Goal: Use online tool/utility: Utilize a website feature to perform a specific function

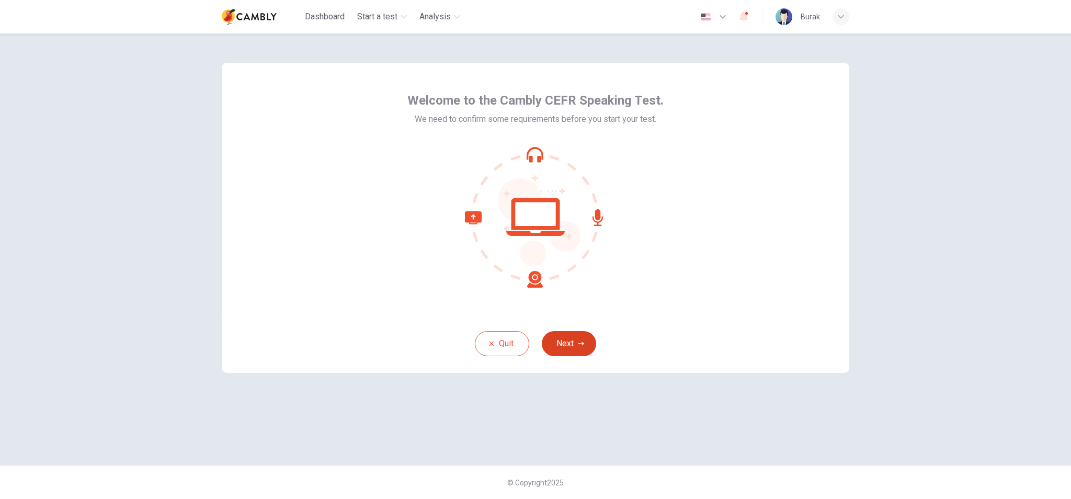
click at [576, 337] on button "Next" at bounding box center [569, 343] width 54 height 25
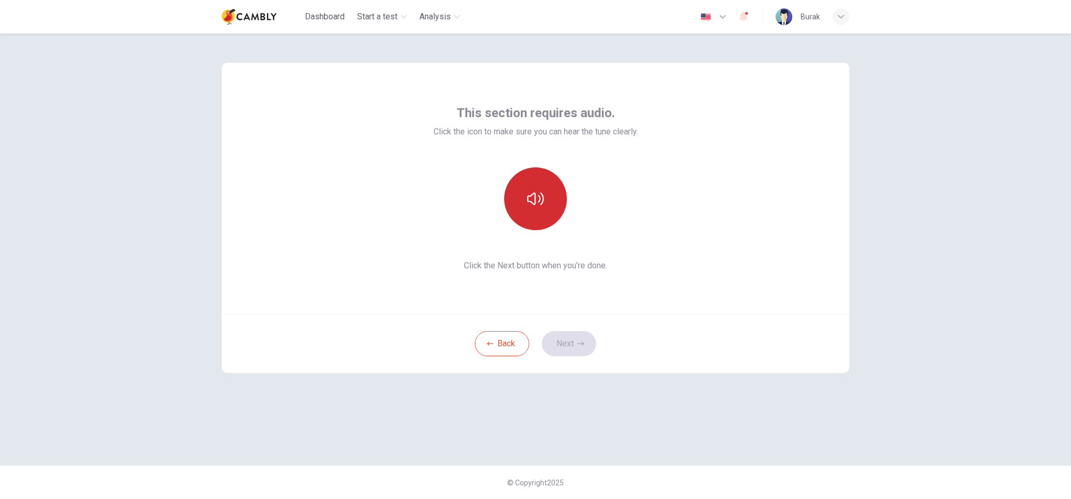
click at [548, 213] on button "button" at bounding box center [535, 198] width 63 height 63
click at [583, 344] on icon "button" at bounding box center [581, 344] width 6 height 6
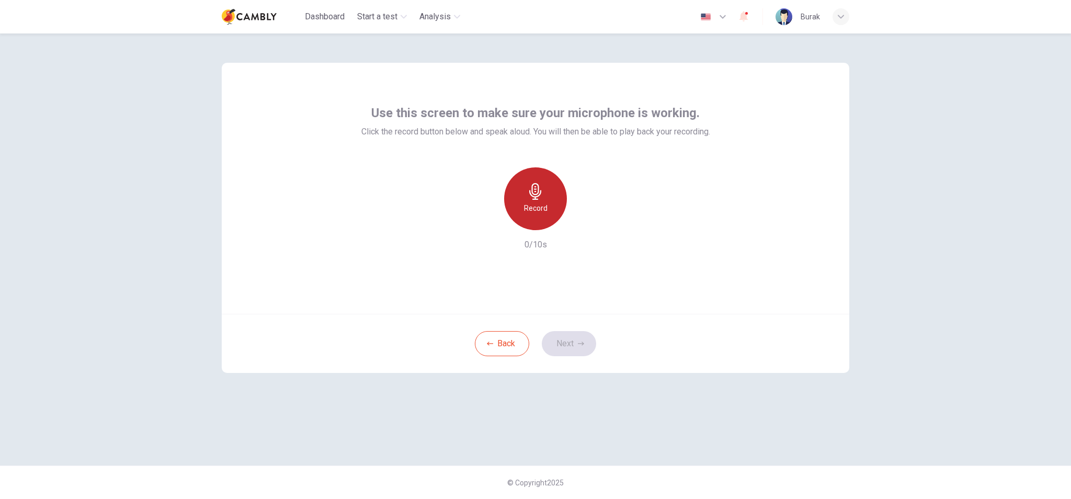
click at [545, 215] on div "Record" at bounding box center [535, 198] width 63 height 63
click at [545, 211] on div "Stop" at bounding box center [535, 198] width 63 height 63
click at [585, 228] on div "button" at bounding box center [583, 221] width 17 height 17
click at [582, 348] on button "Next" at bounding box center [569, 343] width 54 height 25
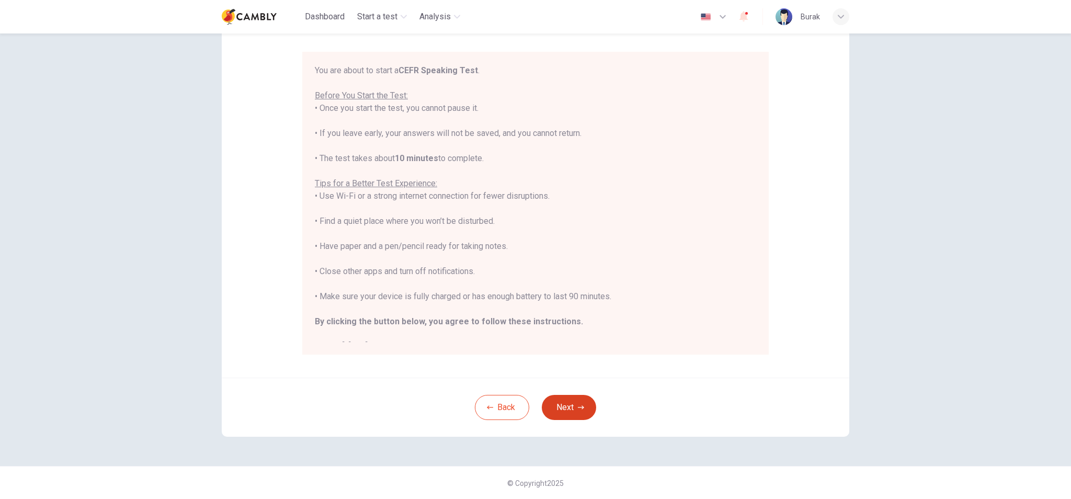
click at [578, 406] on icon "button" at bounding box center [581, 407] width 6 height 6
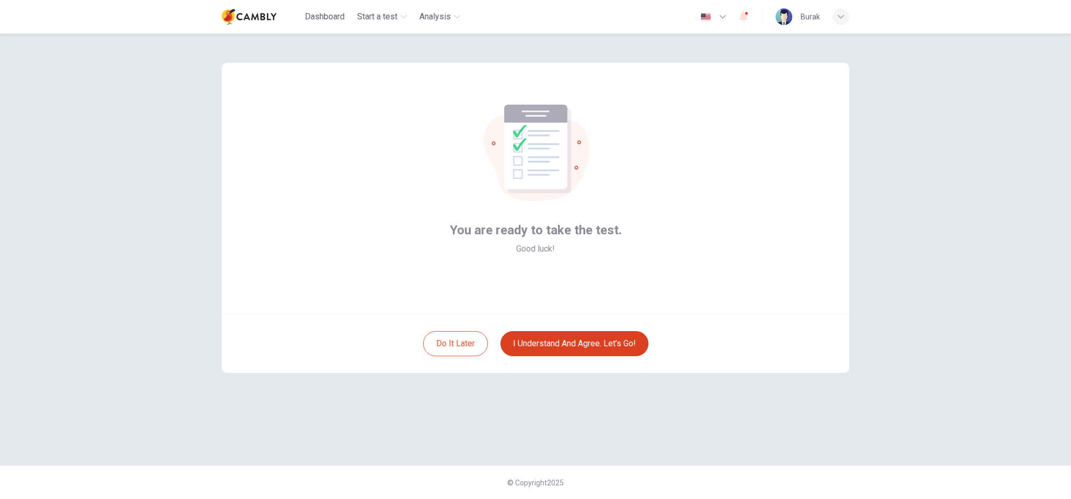
click at [581, 343] on button "I understand and agree. Let’s go!" at bounding box center [575, 343] width 148 height 25
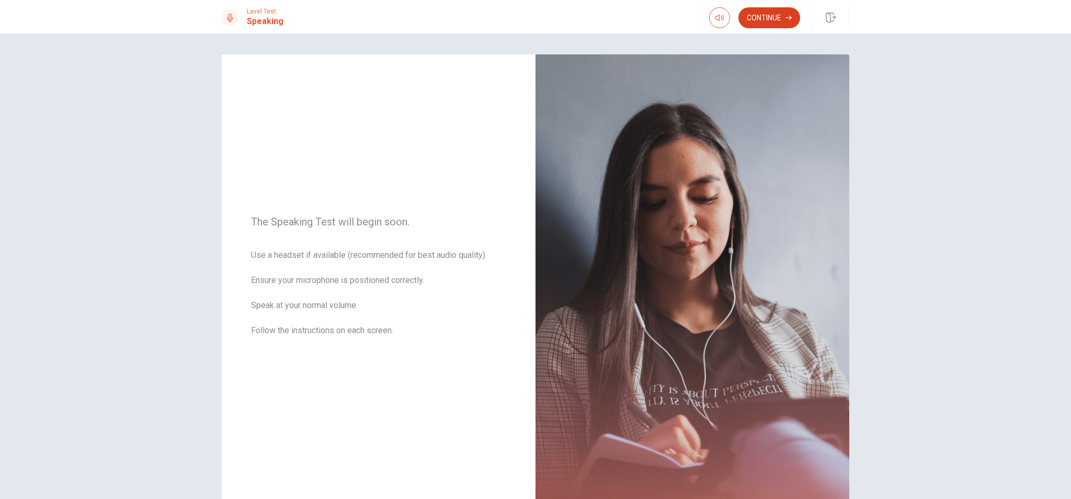
click at [761, 24] on button "Continue" at bounding box center [770, 17] width 62 height 21
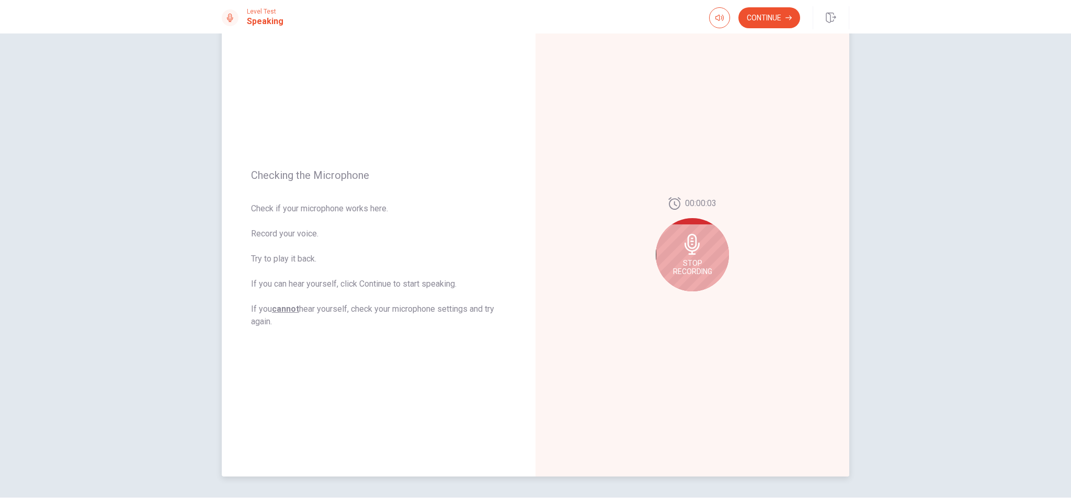
scroll to position [65, 0]
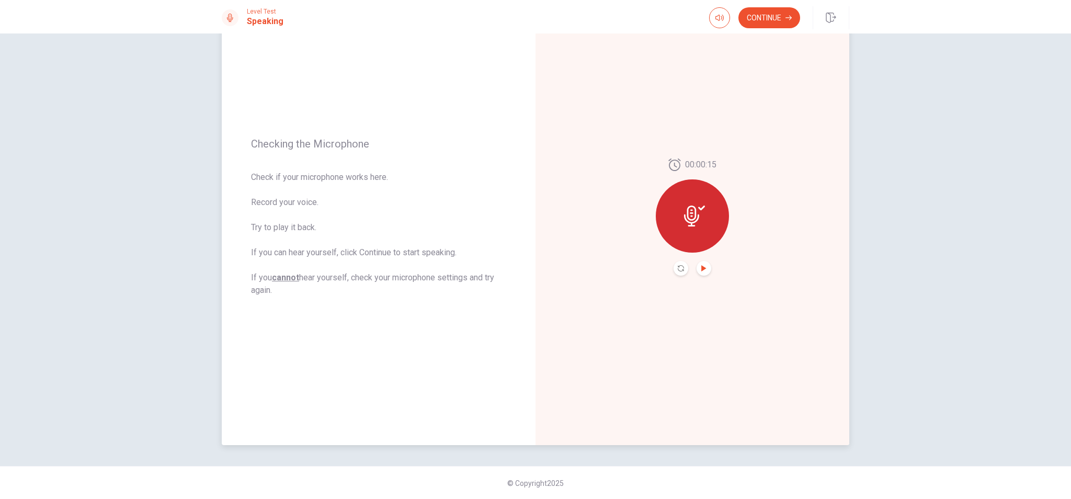
click at [701, 267] on icon "Play Audio" at bounding box center [703, 268] width 5 height 6
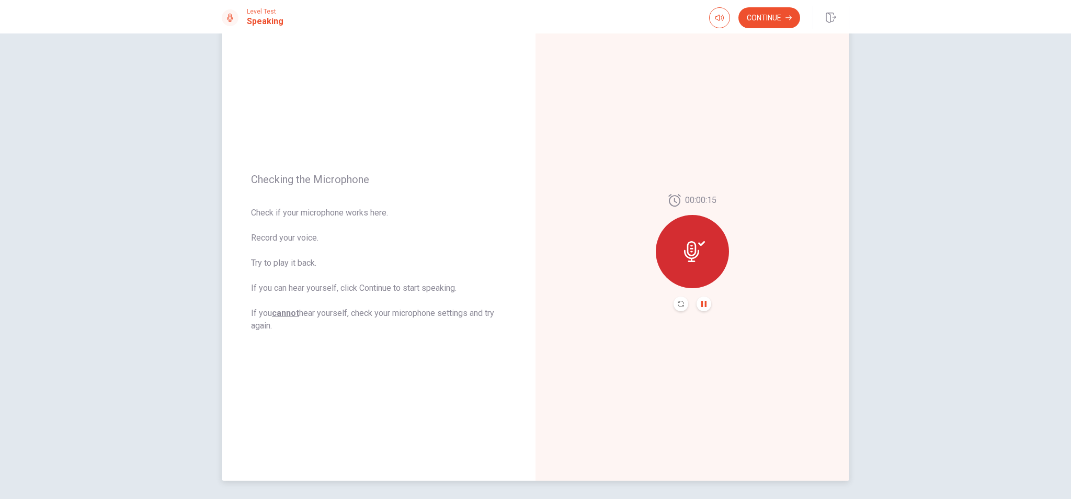
scroll to position [0, 0]
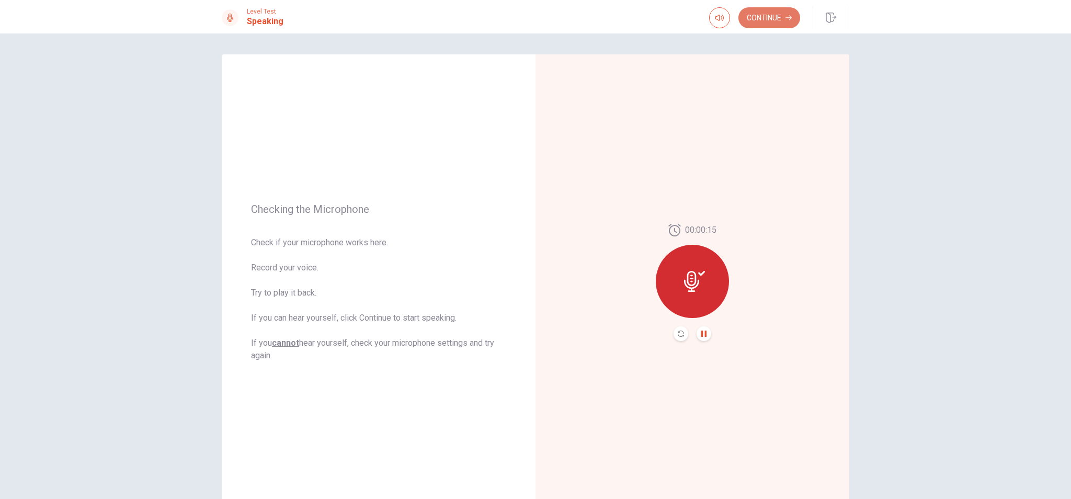
click at [759, 8] on button "Continue" at bounding box center [770, 17] width 62 height 21
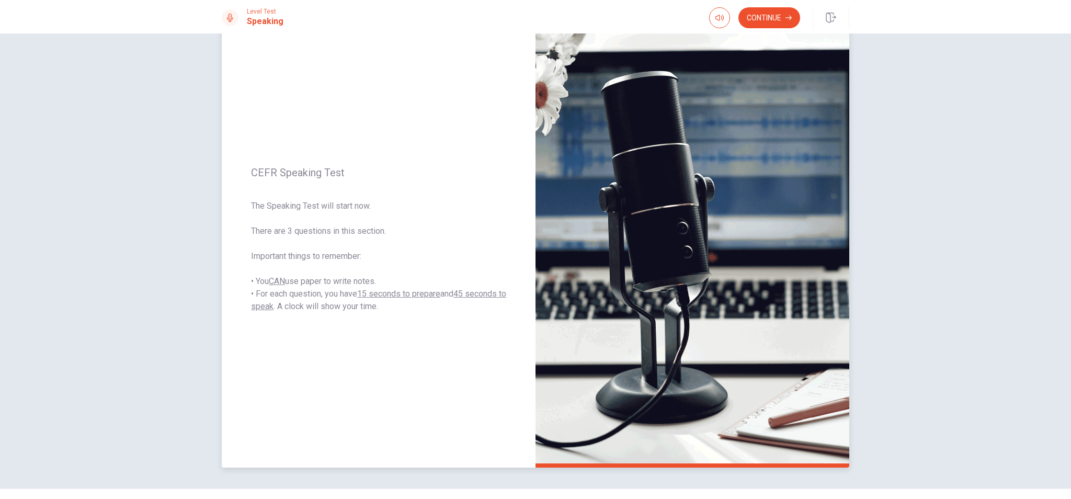
scroll to position [65, 0]
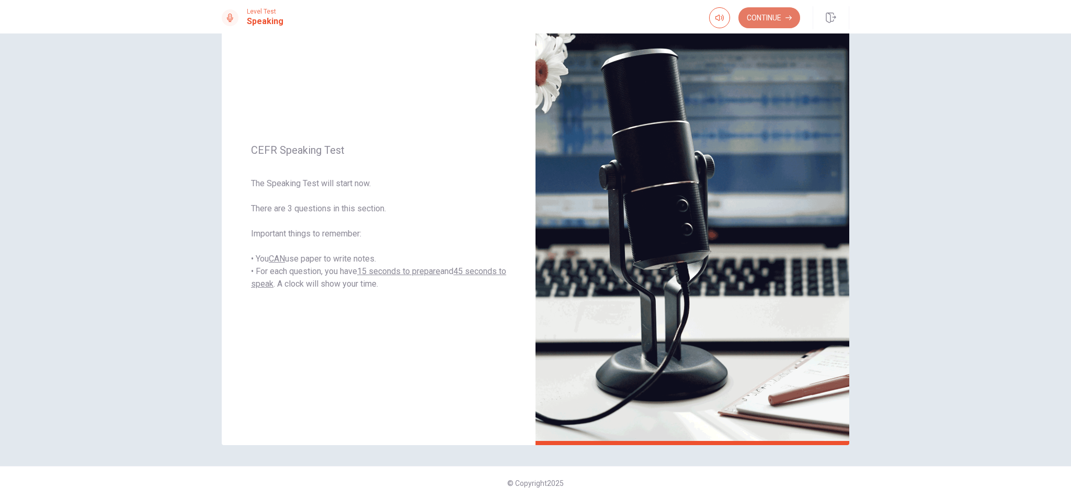
click at [771, 24] on button "Continue" at bounding box center [770, 17] width 62 height 21
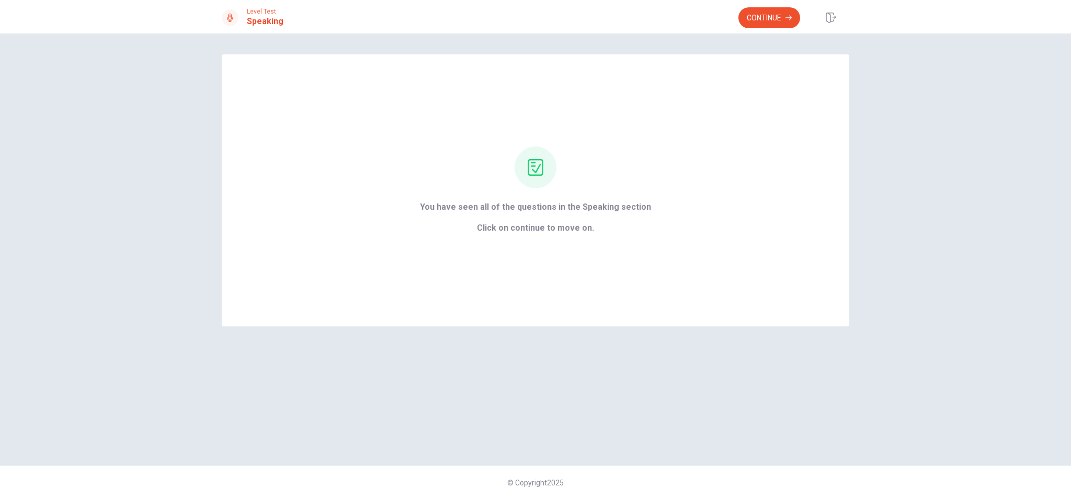
click at [780, 5] on div "Level Test Speaking Continue" at bounding box center [535, 16] width 1071 height 33
click at [779, 9] on button "Continue" at bounding box center [770, 17] width 62 height 21
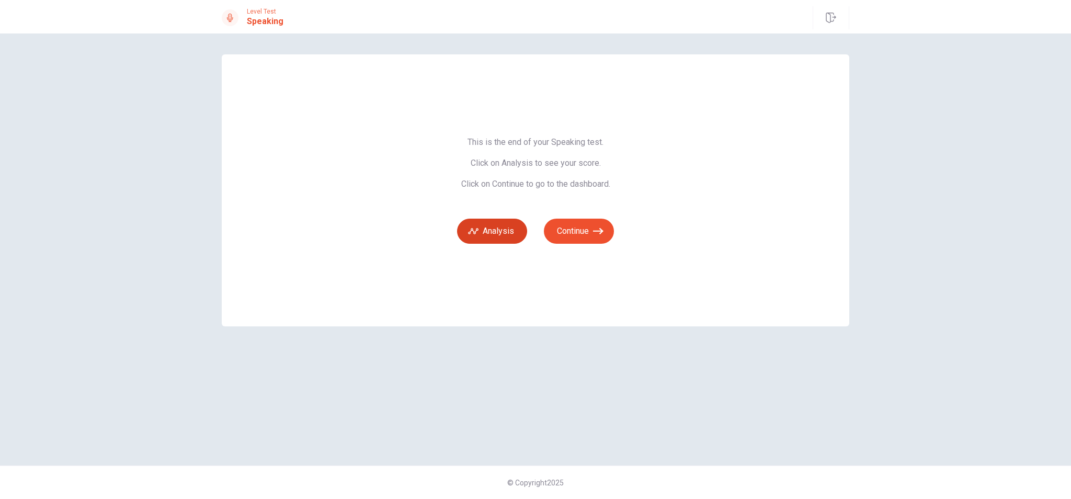
click at [500, 229] on button "Analysis" at bounding box center [492, 231] width 70 height 25
